Goal: Task Accomplishment & Management: Manage account settings

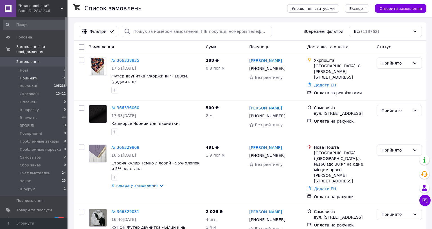
click at [30, 76] on span "Прийняті" at bounding box center [28, 78] width 17 height 5
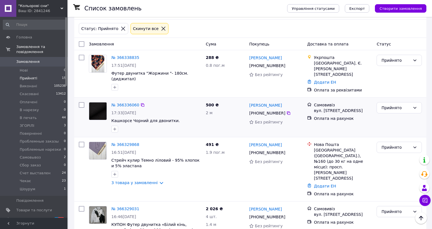
scroll to position [21, 0]
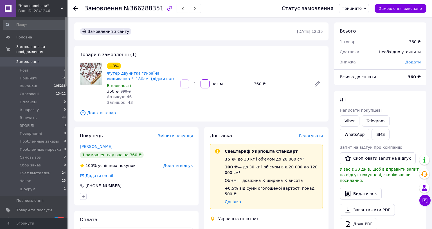
click at [139, 8] on span "№366288351" at bounding box center [144, 8] width 40 height 7
copy span "366288351"
click at [371, 136] on button "SMS" at bounding box center [380, 134] width 18 height 11
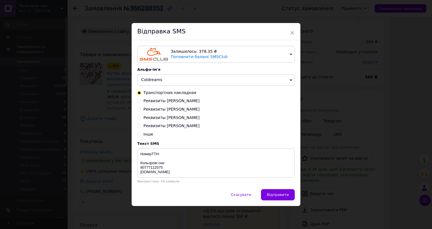
click at [166, 124] on span "Реквизиты [PERSON_NAME]" at bounding box center [171, 126] width 56 height 4
click at [141, 124] on input "Реквизиты [PERSON_NAME]" at bounding box center [139, 126] width 4 height 4
radio input "true"
radio input "false"
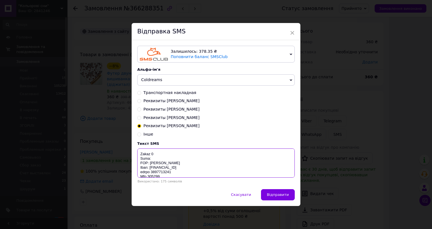
click at [141, 149] on textarea "Zakaz 0 Suma: FOP: [PERSON_NAME] Iban: [FINANCIAL_ID] edrpo 3897713241 Mfo 3052…" at bounding box center [215, 163] width 157 height 29
paste textarea "366288351"
click at [139, 149] on textarea "Zakaz 0366288351 Suma: FOP: Vlasenko Viktoria Privatbank Iban: UA16305299000002…" at bounding box center [215, 163] width 157 height 29
type textarea "Zakaz 0366288351 Suma: 360 FOP: Vlasenko Viktoria Privatbank Iban: UA1630529900…"
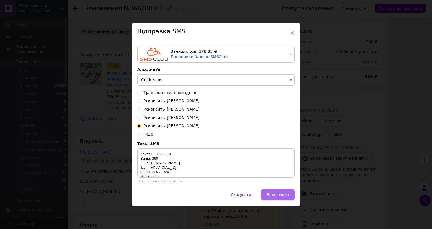
click at [267, 193] on span "Відправити" at bounding box center [278, 195] width 22 height 4
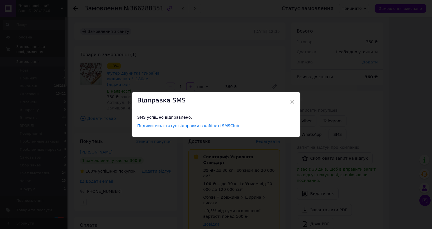
click at [321, 35] on div "× Відправка SMS SMS успішно відправлено. Подивитись статус відправки в кабінеті…" at bounding box center [216, 114] width 432 height 229
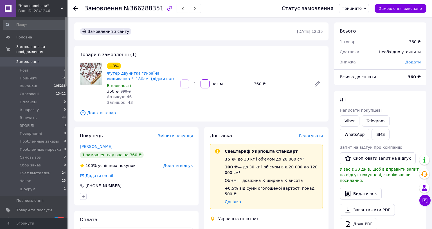
click at [341, 10] on span "Прийнято" at bounding box center [351, 8] width 20 height 4
click at [339, 46] on li "Счет выставлен" at bounding box center [362, 47] width 47 height 8
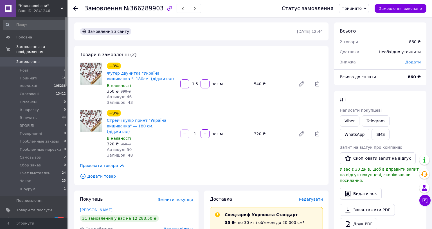
click at [139, 6] on span "№366289903" at bounding box center [144, 8] width 40 height 7
copy span "366289903"
click at [371, 136] on button "SMS" at bounding box center [380, 134] width 18 height 11
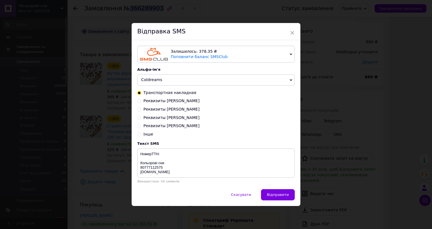
click at [149, 124] on span "Реквизиты [PERSON_NAME]" at bounding box center [171, 126] width 56 height 4
click at [141, 124] on input "Реквизиты [PERSON_NAME]" at bounding box center [139, 126] width 4 height 4
radio input "true"
radio input "false"
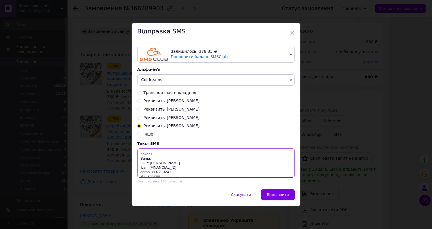
click at [145, 149] on textarea "Zakaz 0 Suma: FOP: [PERSON_NAME] Iban: [FINANCIAL_ID] edrpo 3897713241 Mfo 3052…" at bounding box center [215, 163] width 157 height 29
paste textarea "366289903"
click at [139, 149] on textarea "Zakaz 0366289903 Suma: FOP: Vlasenko Viktoria Privatbank Iban: UA16305299000002…" at bounding box center [215, 163] width 157 height 29
type textarea "Zakaz 0366289903 Suma: 860 FOP: Vlasenko Viktoria Privatbank Iban: UA1630529900…"
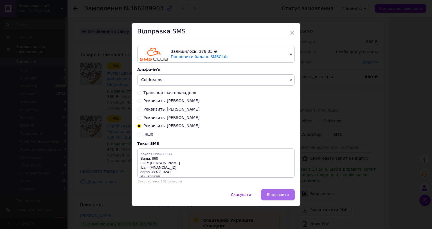
click at [267, 193] on span "Відправити" at bounding box center [278, 195] width 22 height 4
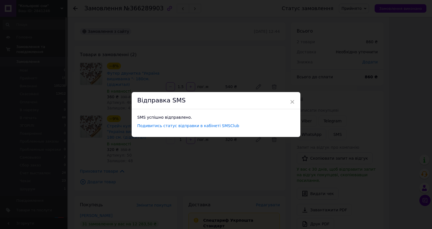
click at [326, 39] on div "× Відправка SMS SMS успішно відправлено. Подивитись статус відправки в кабінеті…" at bounding box center [216, 114] width 432 height 229
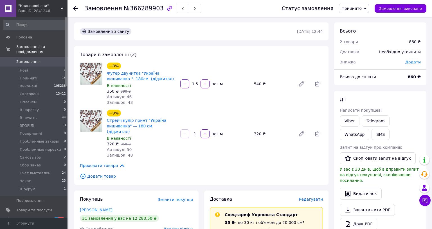
click at [341, 10] on span "Прийнято" at bounding box center [351, 8] width 20 height 4
click at [339, 63] on li "Счет выставлен" at bounding box center [362, 61] width 47 height 8
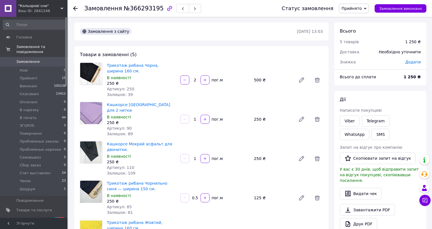
click at [139, 9] on span "№366293195" at bounding box center [144, 8] width 40 height 7
copy span "366293195"
click at [371, 135] on button "SMS" at bounding box center [380, 134] width 18 height 11
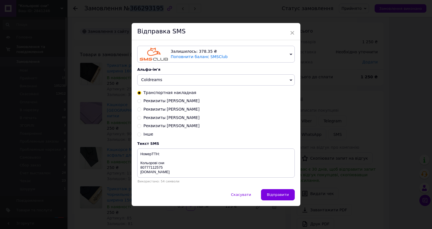
click at [162, 124] on span "Реквизиты [PERSON_NAME]" at bounding box center [171, 126] width 56 height 4
click at [141, 124] on input "Реквизиты [PERSON_NAME]" at bounding box center [139, 126] width 4 height 4
radio input "true"
radio input "false"
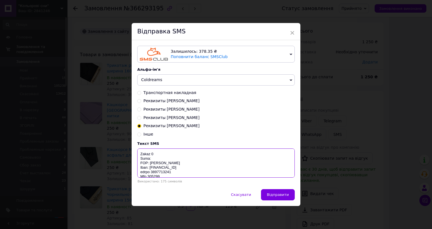
click at [142, 149] on textarea "Zakaz 0 Suma: FOP: [PERSON_NAME] Iban: [FINANCIAL_ID] edrpo 3897713241 Mfo 3052…" at bounding box center [215, 163] width 157 height 29
paste textarea "366293195"
click at [137, 149] on textarea "Zakaz 0366293195 Suma: FOP: Vlasenko Viktoria Privatbank Iban: UA16305299000002…" at bounding box center [215, 163] width 157 height 29
type textarea "Zakaz 0366293195 Suma: 1250 FOP: Vlasenko Viktoria Privatbank Iban: UA163052990…"
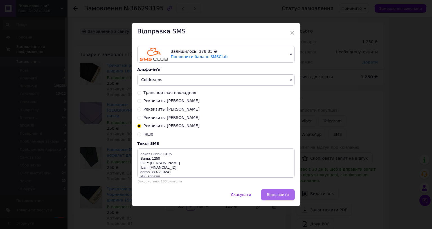
click at [267, 193] on span "Відправити" at bounding box center [278, 195] width 22 height 4
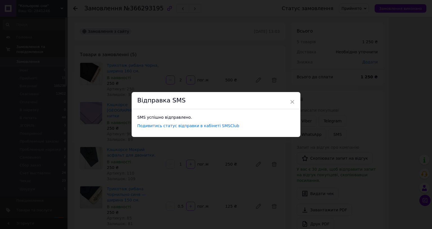
click at [318, 37] on div "× Відправка SMS SMS успішно відправлено. Подивитись статус відправки в кабінеті…" at bounding box center [216, 114] width 432 height 229
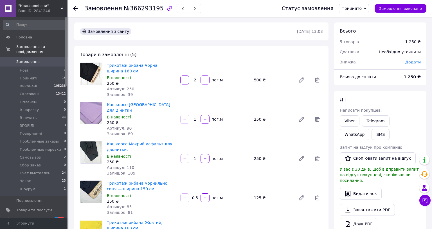
click at [341, 8] on span "Прийнято" at bounding box center [351, 8] width 20 height 4
click at [339, 60] on li "Счет выставлен" at bounding box center [362, 61] width 47 height 8
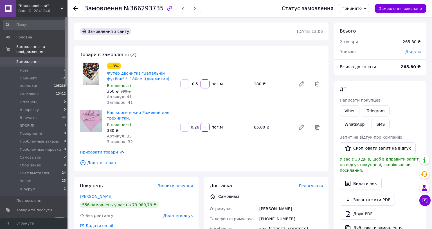
click at [139, 9] on span "№366293735" at bounding box center [144, 8] width 40 height 7
copy span "366293735"
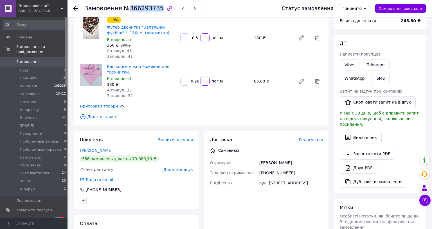
scroll to position [51, 0]
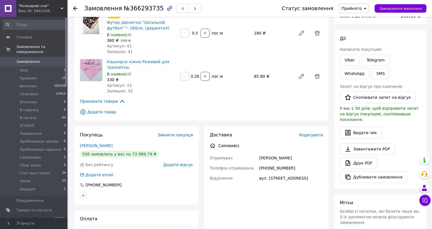
click at [190, 77] on input "0.26" at bounding box center [194, 76] width 9 height 4
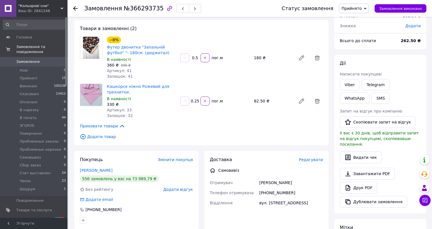
scroll to position [25, 0]
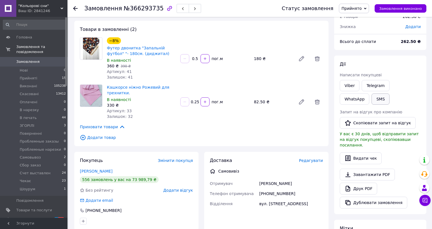
type input "0.25"
click at [371, 96] on button "SMS" at bounding box center [380, 99] width 18 height 11
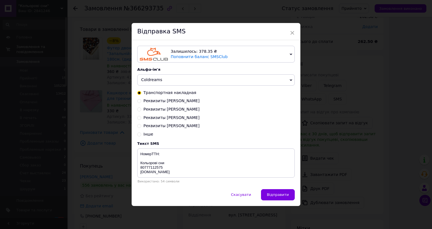
click at [169, 124] on span "Реквизиты [PERSON_NAME]" at bounding box center [171, 126] width 56 height 4
click at [141, 124] on input "Реквизиты [PERSON_NAME]" at bounding box center [139, 126] width 4 height 4
radio input "true"
radio input "false"
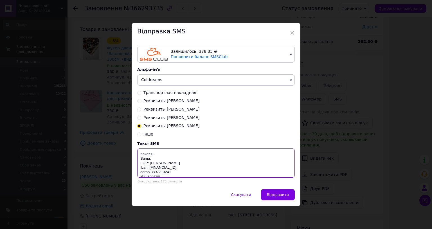
click at [143, 149] on textarea "Zakaz 0 Suma: FOP: [PERSON_NAME] Iban: [FINANCIAL_ID] edrpo 3897713241 Mfo 3052…" at bounding box center [215, 163] width 157 height 29
paste textarea "366293735"
click at [140, 149] on textarea "Zakaz 0366293735 Suma: FOP: [PERSON_NAME] Iban: [FINANCIAL_ID] edrpo 3897713241…" at bounding box center [215, 163] width 157 height 29
type textarea "Zakaz 0366293735 Suma: 263 FOP: [PERSON_NAME] Iban: [FINANCIAL_ID] edrpo 389771…"
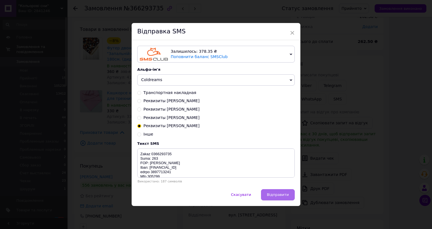
click at [267, 193] on span "Відправити" at bounding box center [278, 195] width 22 height 4
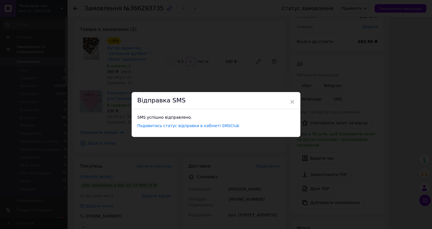
scroll to position [0, 0]
click at [324, 39] on div "× Відправка SMS SMS успішно відправлено. Подивитись статус відправки в кабінеті…" at bounding box center [216, 114] width 432 height 229
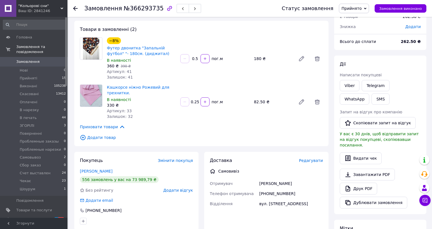
click at [341, 9] on span "Прийнято" at bounding box center [351, 8] width 20 height 4
click at [339, 61] on li "Счет выставлен" at bounding box center [362, 61] width 47 height 8
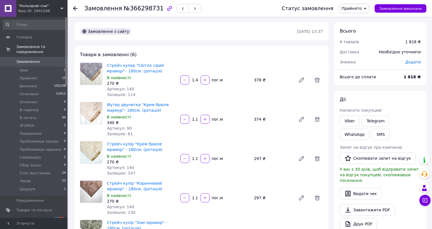
click at [140, 10] on span "№366298731" at bounding box center [144, 8] width 40 height 7
copy span "366298731"
click at [371, 135] on button "SMS" at bounding box center [380, 134] width 18 height 11
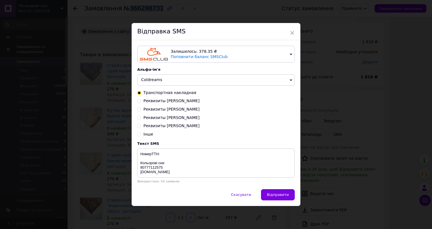
click at [162, 124] on span "Реквизиты [PERSON_NAME]" at bounding box center [171, 126] width 56 height 4
click at [141, 124] on input "Реквизиты [PERSON_NAME]" at bounding box center [139, 126] width 4 height 4
radio input "true"
radio input "false"
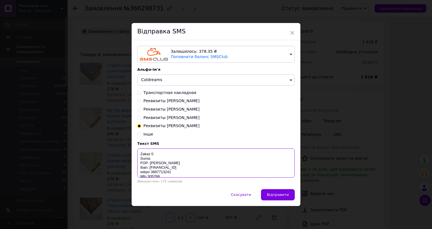
click at [146, 149] on textarea "Zakaz 0 Suma: FOP: [PERSON_NAME] Iban: [FINANCIAL_ID] edrpo 3897713241 Mfo 3052…" at bounding box center [215, 163] width 157 height 29
paste textarea "366298731"
click at [141, 149] on textarea "Zakaz 0366298731 Suma: FOP: Vlasenko Viktoria Privatbank Iban: UA16305299000002…" at bounding box center [215, 163] width 157 height 29
type textarea "Zakaz 0366298731 Suma: 1818 FOP: Vlasenko Viktoria Privatbank Iban: UA163052990…"
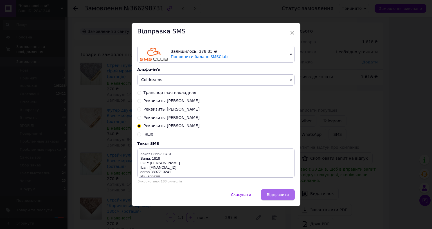
click at [261, 189] on button "Відправити" at bounding box center [278, 194] width 34 height 11
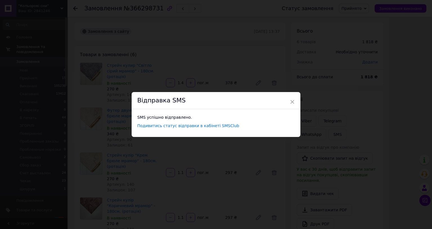
click at [321, 43] on div "× Відправка SMS SMS успішно відправлено. Подивитись статус відправки в кабінеті…" at bounding box center [216, 114] width 432 height 229
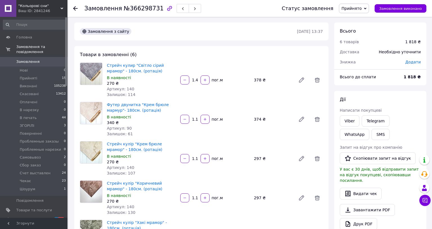
click at [341, 10] on span "Прийнято" at bounding box center [351, 8] width 20 height 4
drag, startPoint x: 331, startPoint y: 61, endPoint x: 330, endPoint y: 64, distance: 3.4
click at [339, 61] on li "Счет выставлен" at bounding box center [362, 61] width 47 height 8
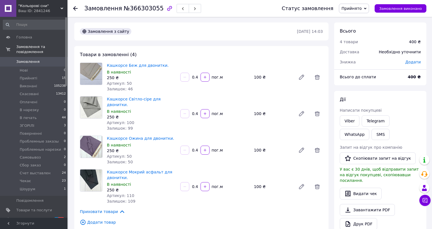
click at [143, 9] on span "№366303055" at bounding box center [144, 8] width 40 height 7
copy span "366303055"
click at [371, 134] on button "SMS" at bounding box center [380, 134] width 18 height 11
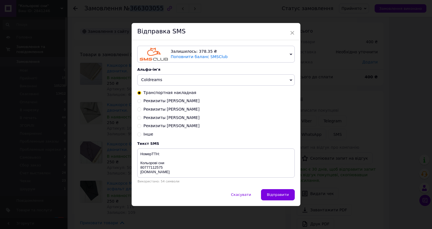
click at [163, 124] on span "Реквизиты [PERSON_NAME]" at bounding box center [171, 126] width 56 height 4
click at [141, 124] on input "Реквизиты [PERSON_NAME]" at bounding box center [139, 126] width 4 height 4
radio input "true"
radio input "false"
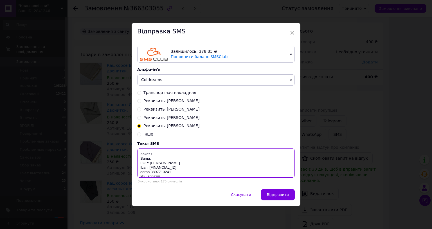
click at [142, 149] on textarea "Zakaz 0 Suma: FOP: [PERSON_NAME] Iban: [FINANCIAL_ID] edrpo 3897713241 Mfo 3052…" at bounding box center [215, 163] width 157 height 29
paste textarea "366303055"
click at [139, 149] on textarea "Zakaz 0366303055 Suma: FOP: Vlasenko Viktoria Privatbank Iban: UA16305299000002…" at bounding box center [215, 163] width 157 height 29
type textarea "Zakaz 0366303055 Suma: 400 FOP: Vlasenko Viktoria Privatbank Iban: UA1630529900…"
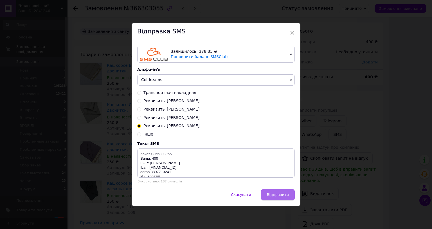
click at [267, 177] on span "Відправити" at bounding box center [278, 195] width 22 height 4
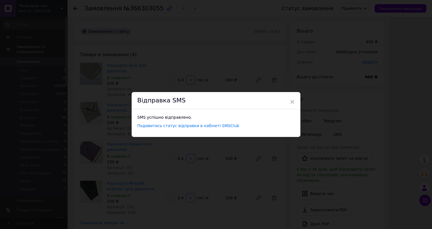
scroll to position [0, 0]
drag, startPoint x: 312, startPoint y: 33, endPoint x: 317, endPoint y: 26, distance: 8.6
click at [312, 33] on div "× Відправка SMS SMS успішно відправлено. Подивитись статус відправки в кабінеті…" at bounding box center [216, 114] width 432 height 229
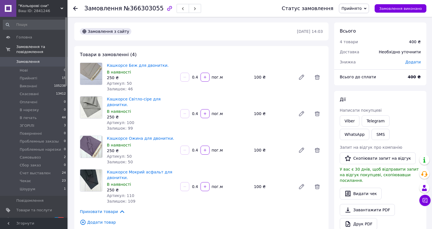
click at [341, 9] on span "Прийнято" at bounding box center [351, 8] width 20 height 4
click at [339, 47] on li "Счет выставлен" at bounding box center [362, 47] width 47 height 8
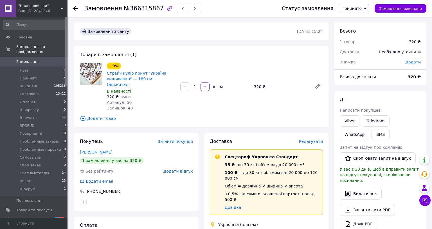
click at [142, 10] on span "№366315867" at bounding box center [144, 8] width 40 height 7
copy span "366315867"
click at [371, 135] on button "SMS" at bounding box center [380, 134] width 18 height 11
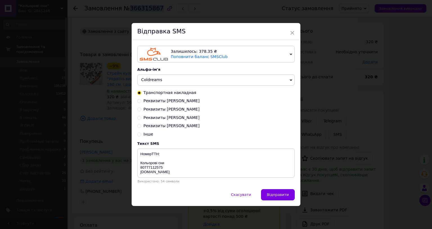
click at [154, 124] on span "Реквизиты [PERSON_NAME]" at bounding box center [171, 126] width 56 height 4
click at [141, 124] on input "Реквизиты [PERSON_NAME]" at bounding box center [139, 126] width 4 height 4
radio input "true"
radio input "false"
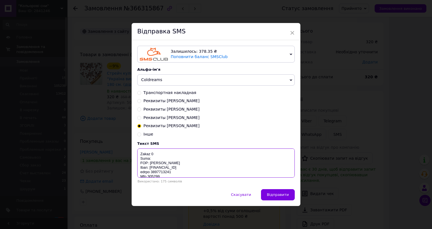
click at [141, 149] on textarea "Zakaz 0 Suma: FOP: [PERSON_NAME] Iban: [FINANCIAL_ID] edrpo 3897713241 Mfo 3052…" at bounding box center [215, 163] width 157 height 29
paste textarea "366315867"
click at [139, 149] on textarea "Zakaz 0366315867 Suma: FOP: Vlasenko Viktoria Privatbank Iban: UA16305299000002…" at bounding box center [215, 163] width 157 height 29
type textarea "Zakaz 0366315867 Suma: 320 FOP: Vlasenko Viktoria Privatbank Iban: UA1630529900…"
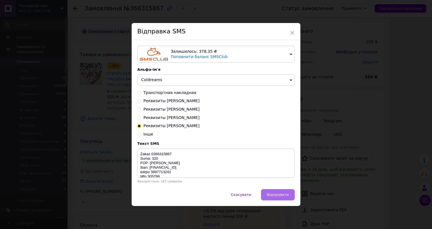
click at [267, 193] on span "Відправити" at bounding box center [278, 195] width 22 height 4
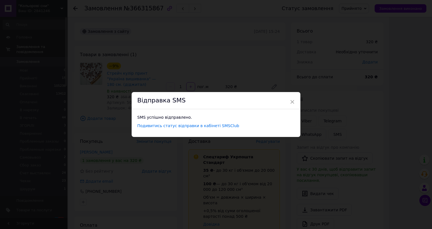
click at [321, 30] on div "× Відправка SMS SMS успішно відправлено. Подивитись статус відправки в кабінеті…" at bounding box center [216, 114] width 432 height 229
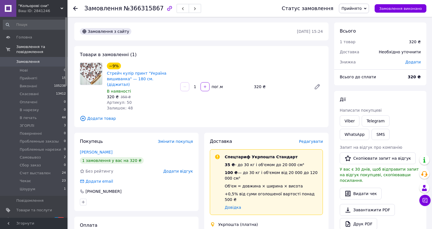
click at [341, 8] on span "Прийнято" at bounding box center [351, 8] width 20 height 4
click at [339, 62] on li "Счет выставлен" at bounding box center [362, 61] width 47 height 8
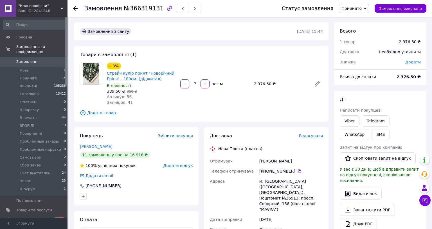
click at [134, 10] on span "№366319131" at bounding box center [144, 8] width 40 height 7
copy span "366319131"
click at [405, 61] on span "Додати" at bounding box center [412, 62] width 15 height 4
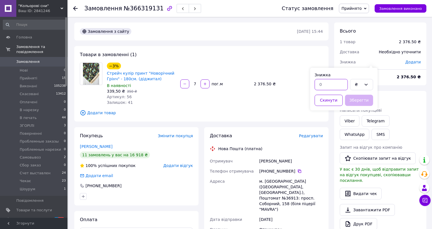
click at [314, 83] on input "text" at bounding box center [330, 84] width 33 height 11
type input "136.5"
click at [345, 99] on button "Зберегти" at bounding box center [359, 100] width 28 height 11
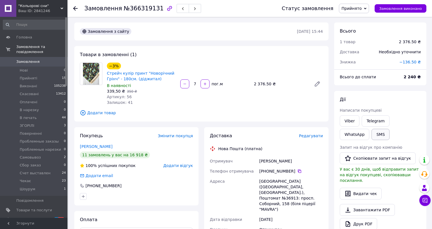
click at [371, 135] on button "SMS" at bounding box center [380, 134] width 18 height 11
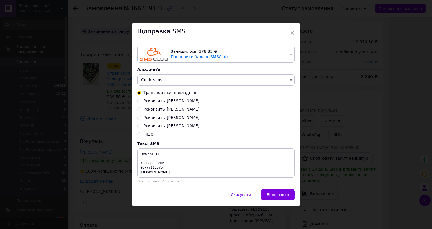
click at [163, 124] on span "Реквизиты [PERSON_NAME]" at bounding box center [171, 126] width 56 height 4
click at [141, 124] on input "Реквизиты [PERSON_NAME]" at bounding box center [139, 126] width 4 height 4
radio input "true"
radio input "false"
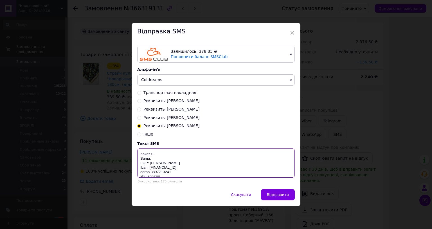
click at [137, 149] on textarea "Zakaz 0 Suma: FOP: [PERSON_NAME] Iban: [FINANCIAL_ID] edrpo 3897713241 Mfo 3052…" at bounding box center [215, 163] width 157 height 29
paste textarea "366319131"
click at [138, 149] on textarea "Zakaz 0366319131 Suma: FOP: Vlasenko Viktoria Privatbank Iban: UA16305299000002…" at bounding box center [215, 163] width 157 height 29
type textarea "Zakaz 0366319131 Suma: 2240 FOP: Vlasenko Viktoria Privatbank Iban: UA163052990…"
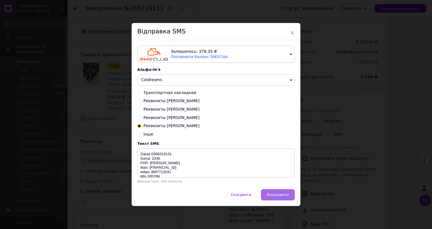
click at [267, 193] on span "Відправити" at bounding box center [278, 195] width 22 height 4
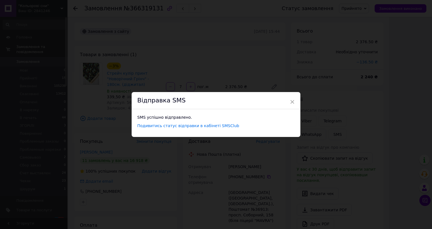
drag, startPoint x: 312, startPoint y: 38, endPoint x: 313, endPoint y: 36, distance: 2.9
click at [312, 38] on div "× Відправка SMS SMS успішно відправлено. Подивитись статус відправки в кабінеті…" at bounding box center [216, 114] width 432 height 229
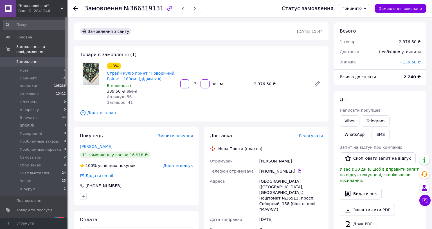
click at [341, 8] on span "Прийнято" at bounding box center [351, 8] width 20 height 4
click at [339, 48] on li "Счет выставлен" at bounding box center [362, 47] width 47 height 8
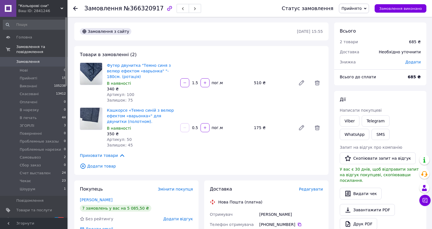
click at [135, 9] on span "№366320917" at bounding box center [144, 8] width 40 height 7
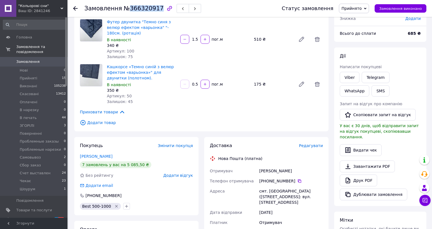
scroll to position [51, 0]
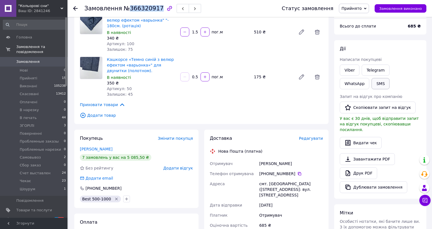
click at [371, 84] on button "SMS" at bounding box center [380, 83] width 18 height 11
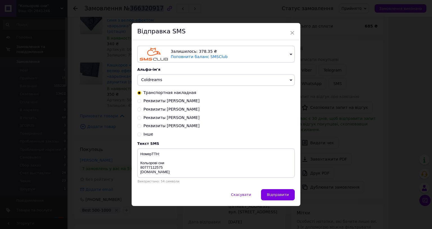
scroll to position [25, 0]
click at [159, 124] on span "Реквизиты [PERSON_NAME]" at bounding box center [171, 126] width 56 height 4
click at [141, 124] on input "Реквизиты [PERSON_NAME]" at bounding box center [139, 126] width 4 height 4
radio input "true"
radio input "false"
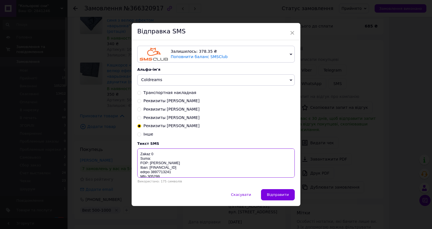
click at [137, 149] on textarea "Zakaz 0 Suma: FOP: Vlasenko Viktoria Privatbank Iban: UA16305299000002600404503…" at bounding box center [215, 163] width 157 height 29
paste textarea "366320917"
click at [137, 149] on textarea "Zakaz 0366320917 Suma: FOP: Vlasenko Viktoria Privatbank Iban: UA16305299000002…" at bounding box center [215, 163] width 157 height 29
type textarea "Zakaz 0366320917 Suma: 685 FOP: Vlasenko Viktoria Privatbank Iban: UA1630529900…"
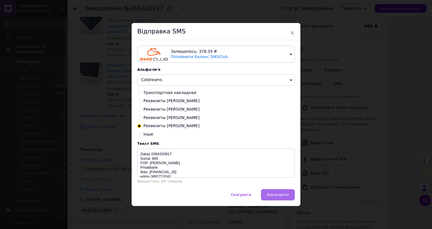
click at [267, 193] on span "Відправити" at bounding box center [278, 195] width 22 height 4
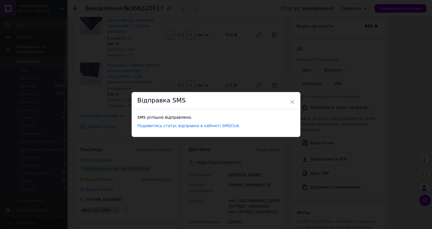
scroll to position [0, 0]
click at [328, 39] on div "× Відправка SMS SMS успішно відправлено. Подивитись статус відправки в кабінеті…" at bounding box center [216, 114] width 432 height 229
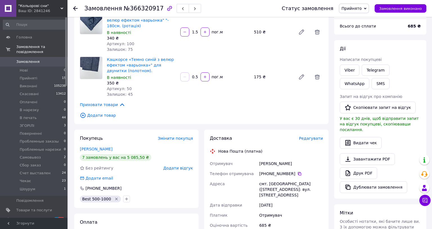
click at [339, 11] on span "Прийнято" at bounding box center [354, 9] width 30 height 10
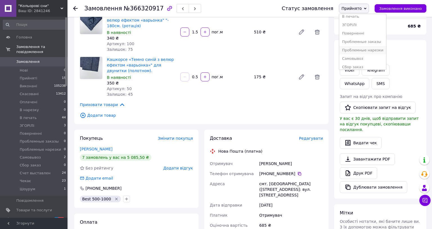
scroll to position [51, 0]
click at [339, 62] on li "Счет выставлен" at bounding box center [362, 61] width 47 height 8
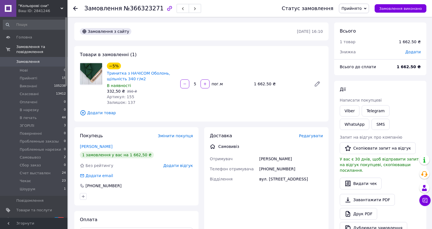
click at [145, 8] on span "№366323271" at bounding box center [144, 8] width 40 height 7
copy span "366323271"
click at [371, 123] on button "SMS" at bounding box center [380, 124] width 18 height 11
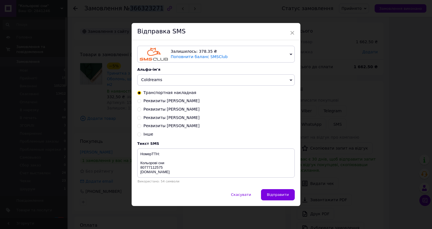
click at [160, 124] on span "Реквизиты [PERSON_NAME]" at bounding box center [171, 126] width 56 height 4
click at [141, 124] on input "Реквизиты [PERSON_NAME]" at bounding box center [139, 126] width 4 height 4
radio input "true"
radio input "false"
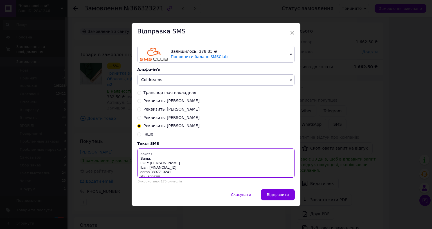
click at [141, 149] on textarea "Zakaz 0 Suma: FOP: [PERSON_NAME] Iban: [FINANCIAL_ID] edrpo 3897713241 Mfo 3052…" at bounding box center [215, 163] width 157 height 29
paste textarea "366323271"
click at [138, 149] on textarea "Zakaz 0366323271 Suma: FOP: Vlasenko Viktoria Privatbank Iban: UA16305299000002…" at bounding box center [215, 163] width 157 height 29
type textarea "Zakaz 0366323271 Suma: 1663 FOP: Vlasenko Viktoria Privatbank Iban: UA163052990…"
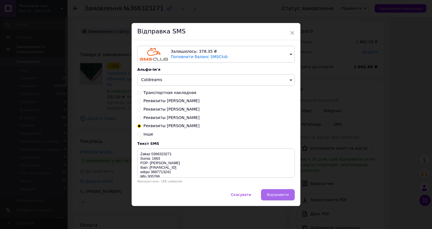
click at [267, 193] on span "Відправити" at bounding box center [278, 195] width 22 height 4
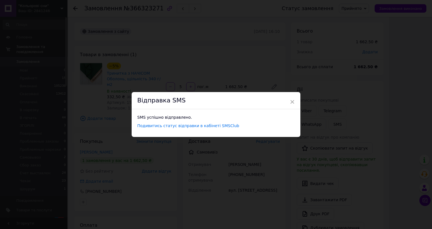
scroll to position [0, 0]
click at [333, 49] on div "× Відправка SMS SMS успішно відправлено. Подивитись статус відправки в кабінеті…" at bounding box center [216, 114] width 432 height 229
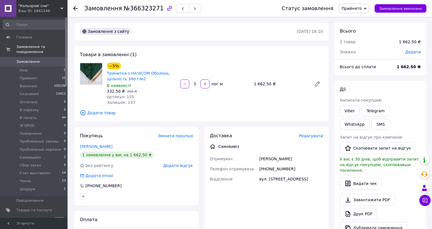
click at [341, 8] on span "Прийнято" at bounding box center [351, 8] width 20 height 4
click at [339, 61] on li "Счет выставлен" at bounding box center [362, 61] width 47 height 8
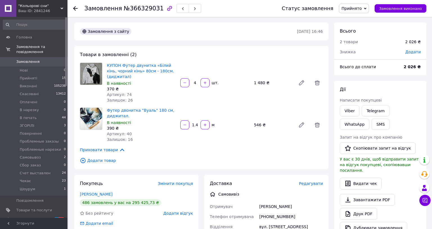
click at [138, 8] on span "№366329031" at bounding box center [144, 8] width 40 height 7
copy span "366329031"
click at [371, 127] on button "SMS" at bounding box center [380, 124] width 18 height 11
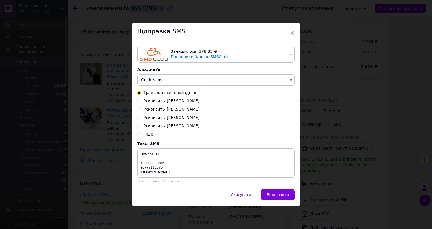
click at [167, 124] on span "Реквизиты Власенко Вікторія" at bounding box center [171, 126] width 56 height 4
click at [141, 124] on input "Реквизиты Власенко Вікторія" at bounding box center [139, 126] width 4 height 4
radio input "true"
radio input "false"
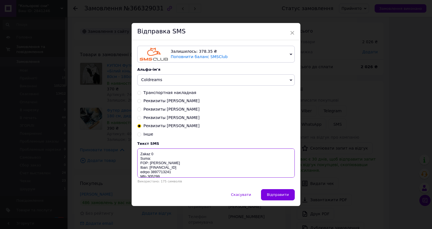
click at [138, 149] on textarea "Zakaz 0 Suma: FOP: Vlasenko Viktoria Privatbank Iban: UA16305299000002600404503…" at bounding box center [215, 163] width 157 height 29
paste textarea "366329031"
click at [142, 149] on textarea "Zakaz 0366329031 Suma: FOP: Vlasenko Viktoria Privatbank Iban: UA16305299000002…" at bounding box center [215, 163] width 157 height 29
type textarea "Zakaz 0366329031 Suma: 2026 FOP: Vlasenko Viktoria Privatbank Iban: UA163052990…"
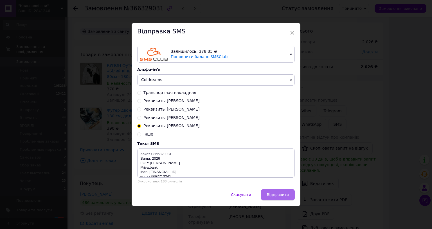
click at [267, 177] on span "Відправити" at bounding box center [278, 195] width 22 height 4
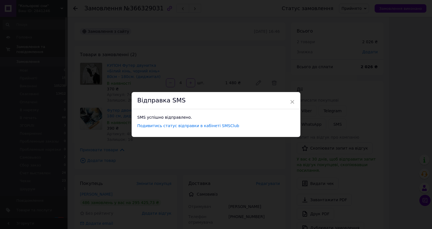
scroll to position [0, 0]
click at [329, 45] on div "× Відправка SMS SMS успішно відправлено. Подивитись статус відправки в кабінеті…" at bounding box center [216, 114] width 432 height 229
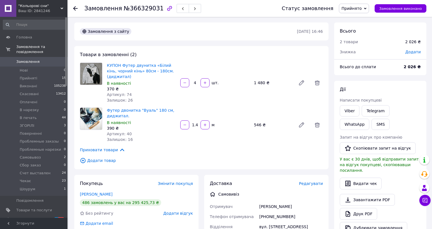
click at [341, 6] on span "Прийнято" at bounding box center [351, 8] width 20 height 4
click at [339, 61] on li "Счет выставлен" at bounding box center [362, 61] width 47 height 8
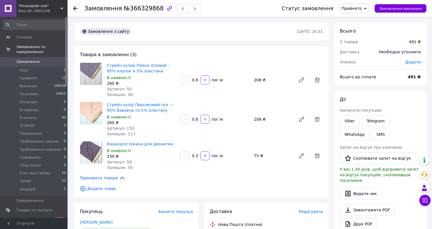
click at [143, 9] on span "№366329868" at bounding box center [144, 8] width 40 height 7
copy span "366329868"
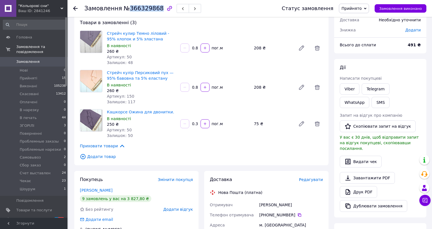
scroll to position [25, 0]
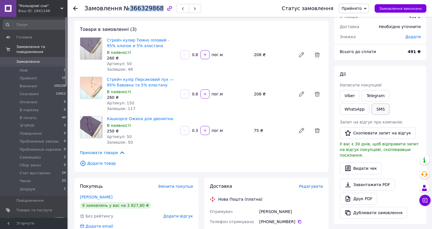
click at [371, 109] on button "SMS" at bounding box center [380, 109] width 18 height 11
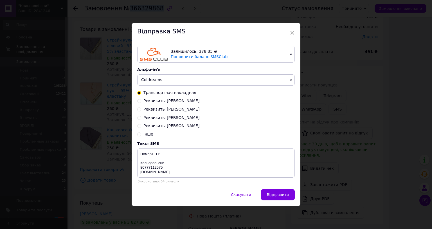
click at [169, 124] on span "Реквизиты [PERSON_NAME]" at bounding box center [171, 126] width 56 height 4
click at [141, 124] on input "Реквизиты [PERSON_NAME]" at bounding box center [139, 126] width 4 height 4
radio input "true"
radio input "false"
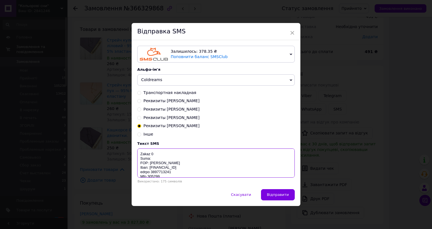
click at [146, 149] on textarea "Zakaz 0 Suma: FOP: [PERSON_NAME] Iban: [FINANCIAL_ID] edrpo 3897713241 Mfo 3052…" at bounding box center [215, 163] width 157 height 29
paste textarea "366329868"
click at [142, 149] on textarea "Zakaz 0366329868 Suma: FOP: Vlasenko Viktoria Privatbank Iban: UA16305299000002…" at bounding box center [215, 163] width 157 height 29
type textarea "Zakaz 0366329868 Suma: 491 FOP: Vlasenko Viktoria Privatbank Iban: UA1630529900…"
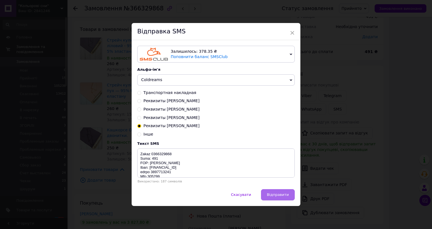
click at [261, 177] on button "Відправити" at bounding box center [278, 194] width 34 height 11
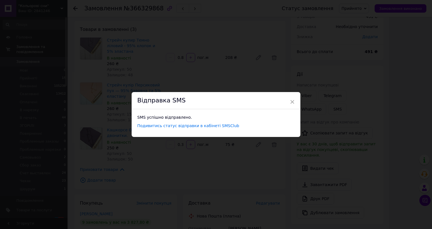
click at [310, 39] on div "× Відправка SMS SMS успішно відправлено. Подивитись статус відправки в кабінеті…" at bounding box center [216, 114] width 432 height 229
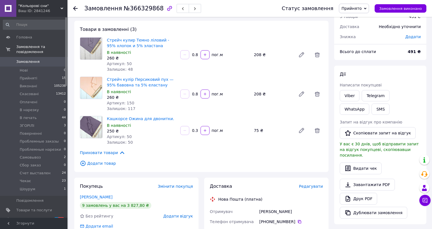
click at [341, 9] on span "Прийнято" at bounding box center [351, 8] width 20 height 4
click at [339, 60] on li "Счет выставлен" at bounding box center [362, 61] width 47 height 8
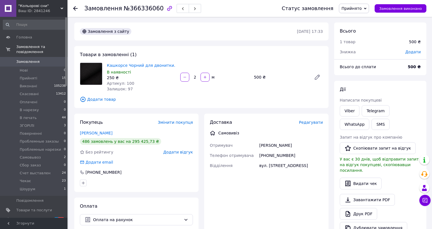
click at [141, 8] on span "№366336060" at bounding box center [144, 8] width 40 height 7
copy span "366336060"
click at [371, 125] on button "SMS" at bounding box center [380, 124] width 18 height 11
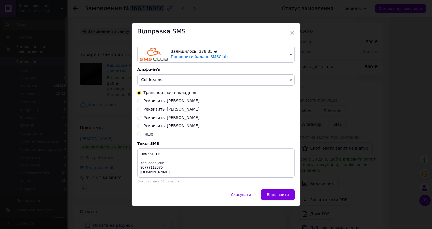
click at [162, 124] on span "Реквизиты [PERSON_NAME]" at bounding box center [171, 126] width 56 height 4
click at [141, 124] on input "Реквизиты [PERSON_NAME]" at bounding box center [139, 126] width 4 height 4
radio input "true"
radio input "false"
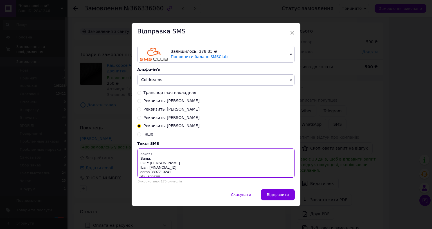
click at [147, 149] on textarea "Zakaz 0 Suma: FOP: [PERSON_NAME] Iban: [FINANCIAL_ID] edrpo 3897713241 Mfo 3052…" at bounding box center [215, 163] width 157 height 29
paste textarea "366336060"
click at [140, 149] on textarea "Zakaz 0366336060 Suma: FOP: [PERSON_NAME] Privatbank Iban: [FINANCIAL_ID] edrpo…" at bounding box center [215, 163] width 157 height 29
type textarea "Zakaz 0366336060 Suma: 500 FOP: [PERSON_NAME] Iban: [FINANCIAL_ID] edrpo 389771…"
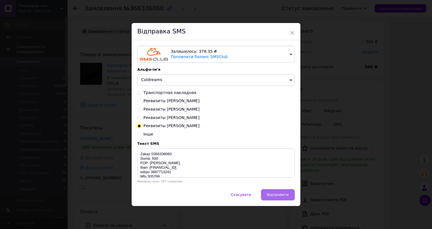
click at [263, 177] on button "Відправити" at bounding box center [278, 194] width 34 height 11
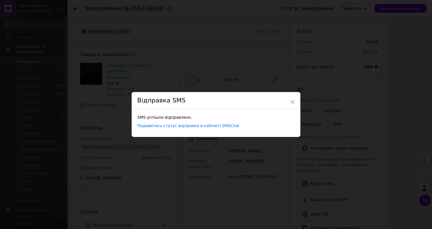
scroll to position [0, 0]
click at [322, 33] on div "× Відправка SMS SMS успішно відправлено. Подивитись статус відправки в кабінеті…" at bounding box center [216, 114] width 432 height 229
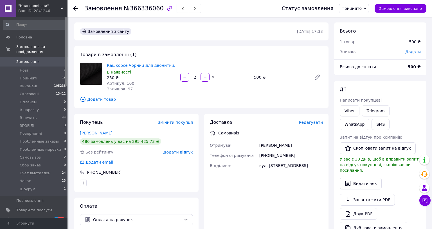
click at [341, 9] on span "Прийнято" at bounding box center [351, 8] width 20 height 4
click at [339, 62] on li "Счет выставлен" at bounding box center [362, 61] width 47 height 8
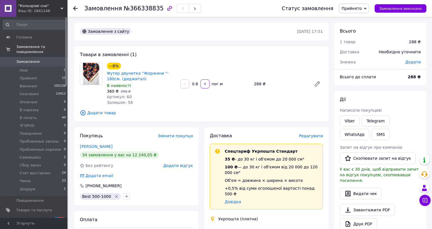
click at [141, 8] on span "№366338835" at bounding box center [144, 8] width 40 height 7
copy span "366338835"
click at [371, 135] on button "SMS" at bounding box center [380, 134] width 18 height 11
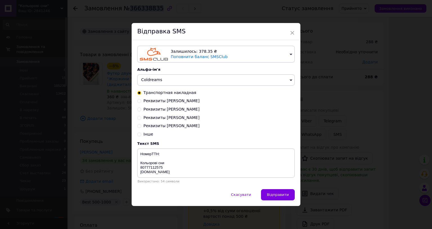
click at [169, 124] on span "Реквизиты [PERSON_NAME]" at bounding box center [171, 126] width 56 height 4
click at [141, 124] on input "Реквизиты [PERSON_NAME]" at bounding box center [139, 126] width 4 height 4
radio input "true"
radio input "false"
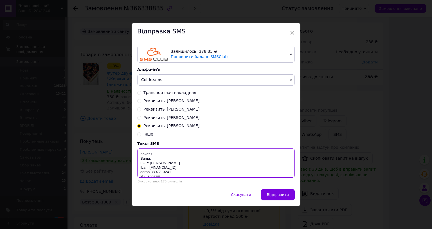
click at [140, 149] on textarea "Zakaz 0 Suma: FOP: [PERSON_NAME] Iban: [FINANCIAL_ID] edrpo 3897713241 Mfo 3052…" at bounding box center [215, 163] width 157 height 29
paste textarea "366338835"
click at [144, 149] on textarea "Zakaz 0366338835 Suma: FOP: [PERSON_NAME] Iban: [FINANCIAL_ID] edrpo 3897713241…" at bounding box center [215, 163] width 157 height 29
type textarea "Zakaz 0366338835 Suma: 288 FOP: [PERSON_NAME] Iban: [FINANCIAL_ID] edrpo 389771…"
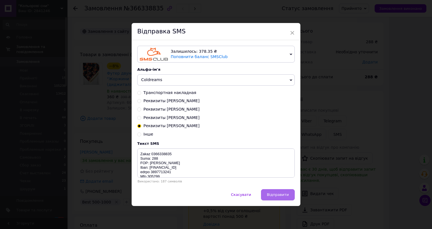
click at [267, 193] on span "Відправити" at bounding box center [278, 195] width 22 height 4
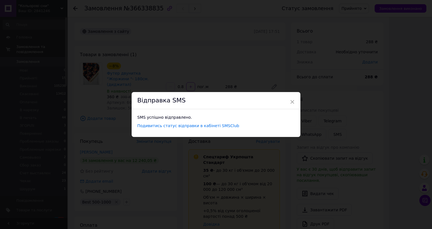
drag, startPoint x: 331, startPoint y: 78, endPoint x: 327, endPoint y: 55, distance: 24.2
click at [331, 78] on div "× Відправка SMS SMS успішно відправлено. Подивитись статус відправки в кабінеті…" at bounding box center [216, 114] width 432 height 229
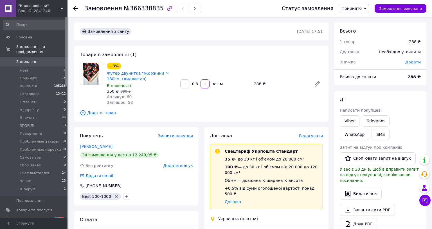
click at [341, 6] on span "Прийнято" at bounding box center [351, 8] width 20 height 4
click at [339, 62] on li "Счет выставлен" at bounding box center [362, 61] width 47 height 8
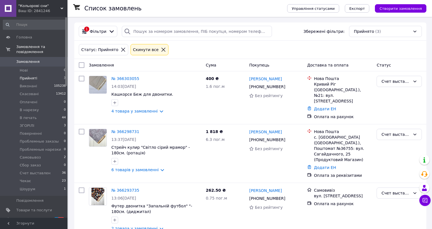
click at [33, 76] on span "Прийняті" at bounding box center [28, 78] width 17 height 5
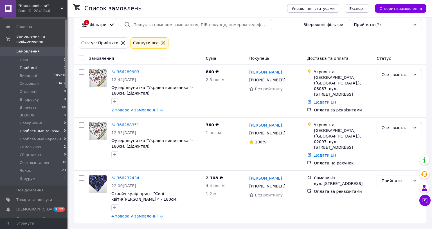
scroll to position [51, 0]
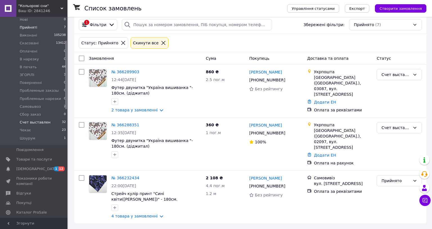
click at [42, 120] on span "Счет выставлен" at bounding box center [35, 122] width 31 height 5
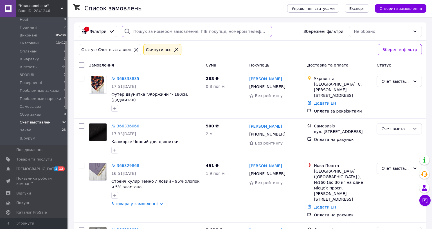
click at [141, 30] on input "search" at bounding box center [197, 31] width 150 height 11
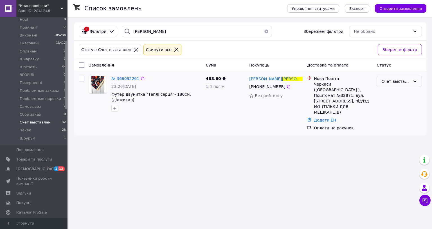
click at [381, 81] on div "Счет выставлен" at bounding box center [395, 81] width 29 height 6
click at [357, 117] on li "В печать" at bounding box center [362, 119] width 39 height 10
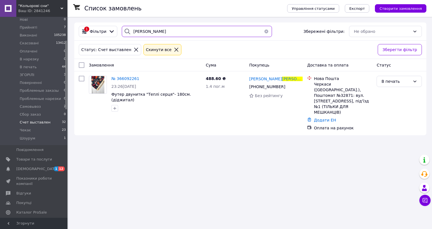
click at [154, 32] on input "РЕШОДЬКО" at bounding box center [197, 31] width 150 height 11
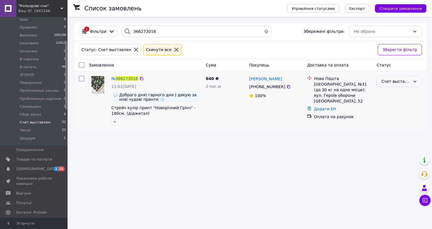
click at [381, 81] on div "Счет выставлен" at bounding box center [395, 81] width 29 height 6
click at [355, 120] on li "В печать" at bounding box center [362, 119] width 39 height 10
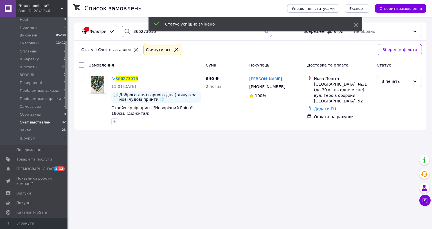
click at [155, 36] on input "366273016" at bounding box center [197, 31] width 150 height 11
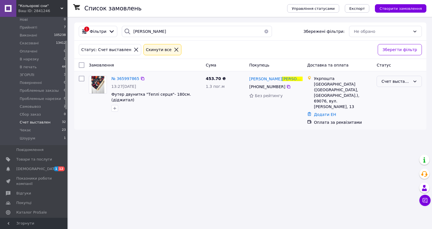
click at [381, 84] on div "Счет выставлен" at bounding box center [395, 81] width 29 height 6
click at [357, 118] on li "В печать" at bounding box center [362, 119] width 39 height 10
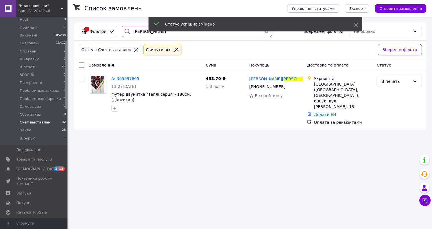
click at [136, 34] on input "савина" at bounding box center [197, 31] width 150 height 11
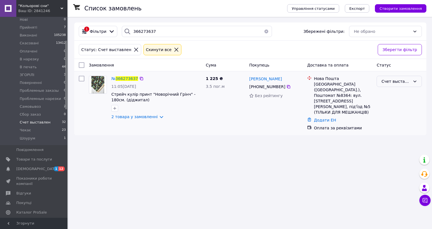
click at [381, 81] on div "Счет выставлен" at bounding box center [395, 81] width 29 height 6
click at [359, 118] on li "В печать" at bounding box center [362, 119] width 39 height 10
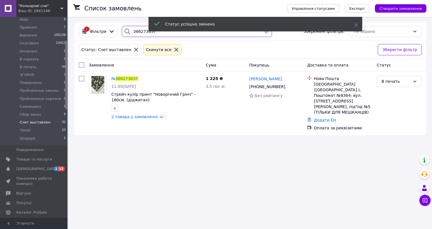
click at [152, 35] on input "366273637" at bounding box center [197, 31] width 150 height 11
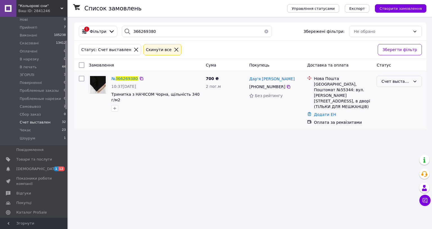
click at [381, 79] on div "Счет выставлен" at bounding box center [395, 81] width 29 height 6
click at [354, 117] on li "В печать" at bounding box center [362, 119] width 39 height 10
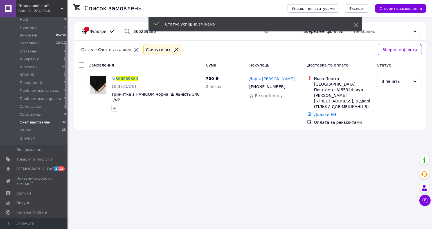
click at [159, 33] on div "Статус успішно змінено" at bounding box center [255, 25] width 214 height 16
click at [158, 34] on input "366269380" at bounding box center [197, 31] width 150 height 11
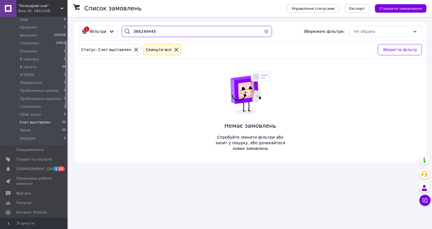
click at [136, 30] on input "366249445" at bounding box center [197, 31] width 150 height 11
type input "366249445"
click at [134, 50] on icon at bounding box center [136, 50] width 4 height 4
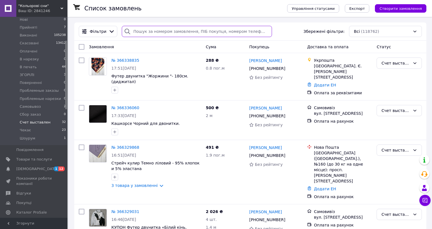
click at [173, 30] on input "search" at bounding box center [197, 31] width 150 height 11
paste input "366249445"
type input "366249445"
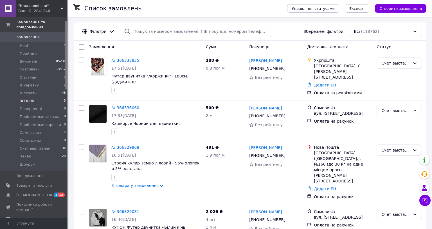
scroll to position [25, 0]
